Goal: Transaction & Acquisition: Purchase product/service

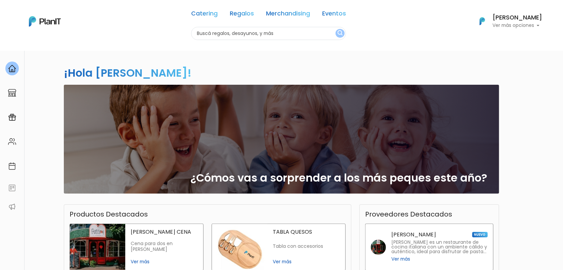
click at [242, 29] on input "text" at bounding box center [268, 33] width 155 height 13
click at [243, 19] on div "Catering Regalos Merchandising Eventos" at bounding box center [268, 15] width 155 height 24
click at [243, 15] on link "Regalos" at bounding box center [242, 15] width 24 height 8
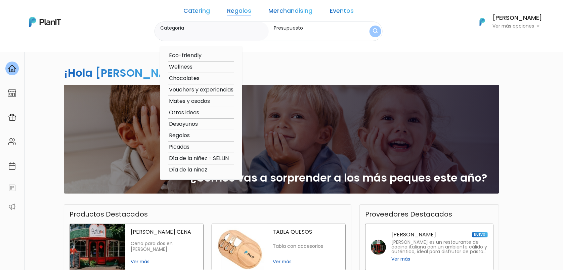
click at [225, 160] on option "Día de la niñez - SELLIN" at bounding box center [201, 158] width 66 height 8
type input "Día de la niñez - SELLIN"
type input "$0 - $1000"
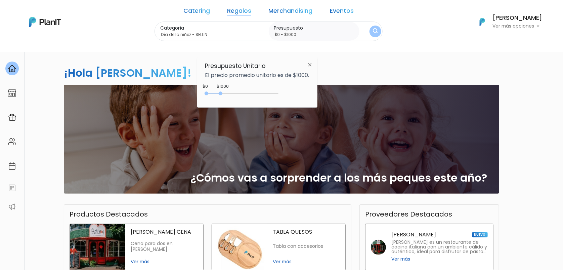
click at [373, 30] on img "submit" at bounding box center [375, 31] width 5 height 6
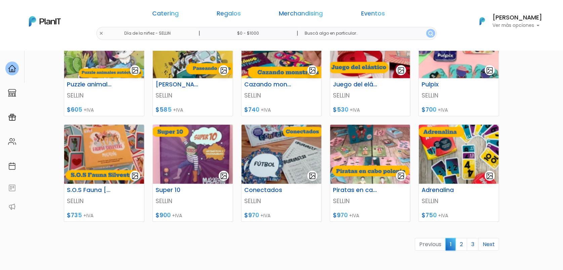
scroll to position [318, 0]
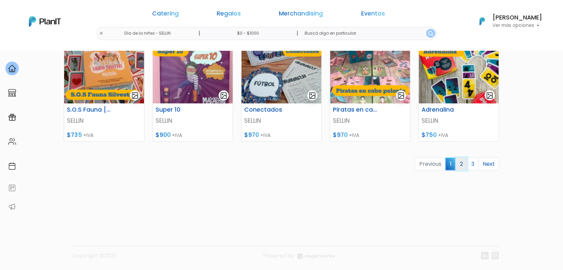
click at [462, 168] on link "2" at bounding box center [462, 164] width 12 height 13
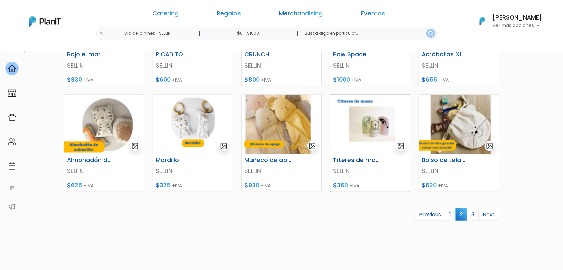
scroll to position [261, 0]
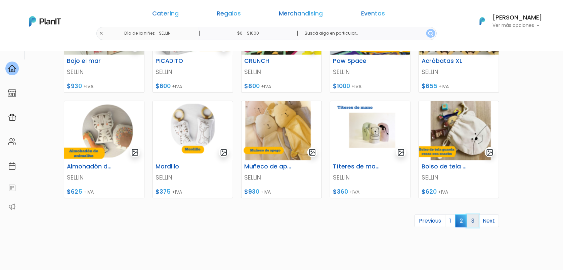
click at [473, 221] on link "3" at bounding box center [473, 220] width 12 height 13
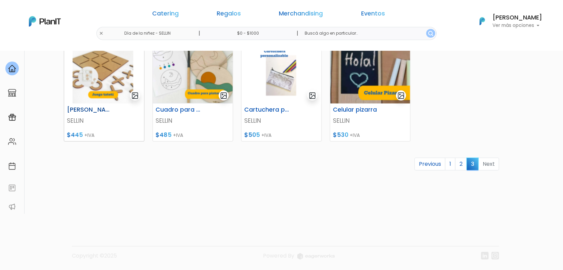
click at [106, 89] on img at bounding box center [104, 73] width 80 height 59
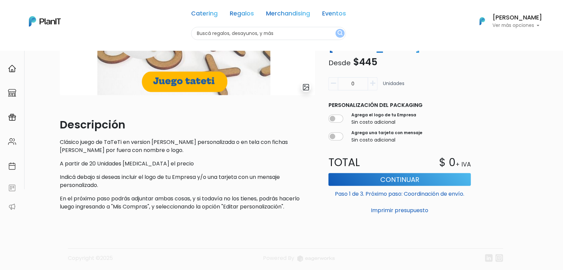
scroll to position [150, 0]
